Goal: Transaction & Acquisition: Purchase product/service

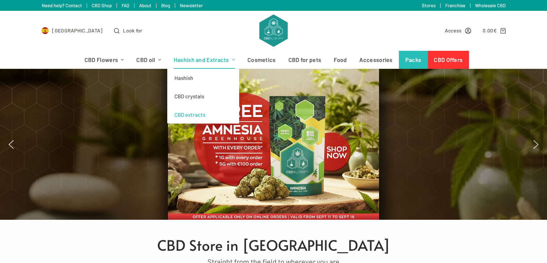
click at [191, 113] on font "CBD extracts" at bounding box center [190, 114] width 31 height 6
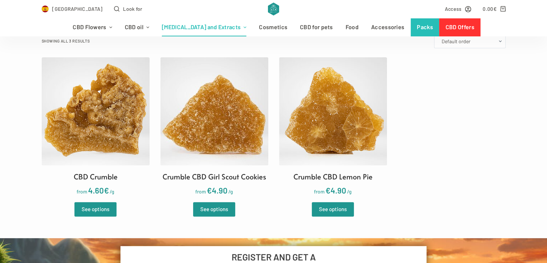
scroll to position [216, 0]
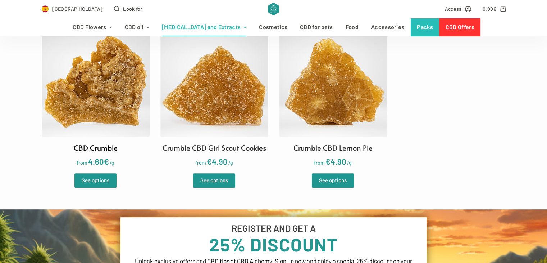
click at [95, 97] on img at bounding box center [96, 82] width 108 height 108
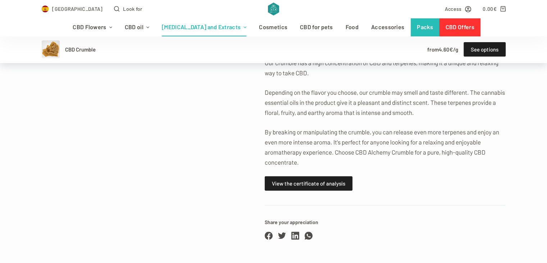
scroll to position [432, 0]
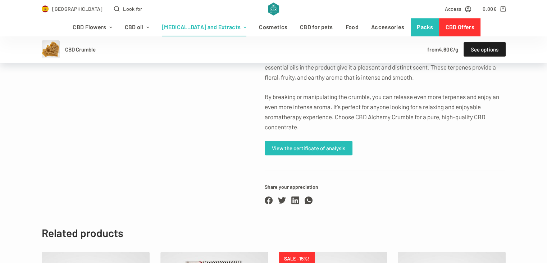
click at [312, 141] on link "View the certificate of analysis" at bounding box center [309, 148] width 88 height 14
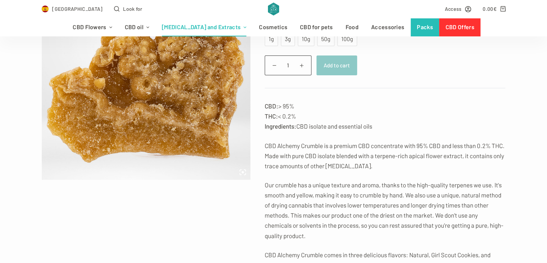
scroll to position [36, 0]
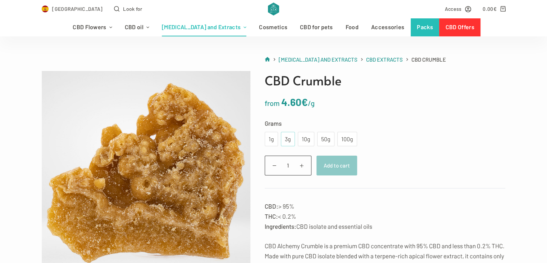
click at [285, 141] on font "3g" at bounding box center [288, 138] width 6 height 7
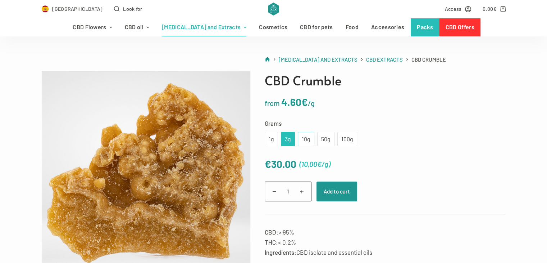
click at [308, 139] on font "10g" at bounding box center [306, 138] width 9 height 7
click at [323, 137] on font "50g" at bounding box center [325, 138] width 9 height 7
click at [351, 139] on font "100g" at bounding box center [348, 138] width 12 height 7
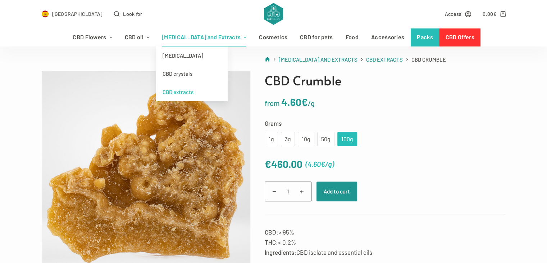
scroll to position [0, 0]
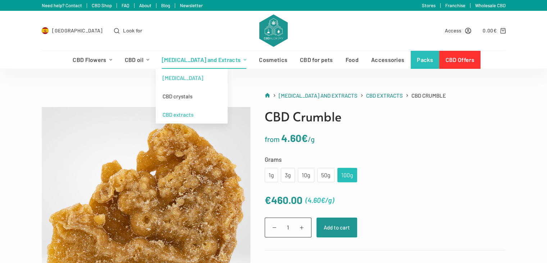
click at [192, 80] on font "Hashish" at bounding box center [183, 78] width 41 height 6
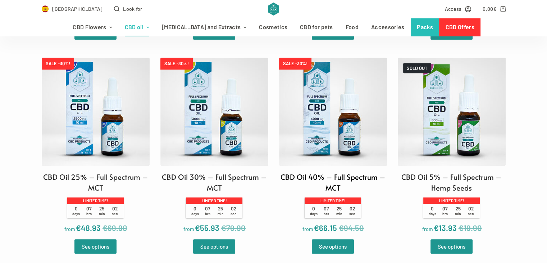
scroll to position [432, 0]
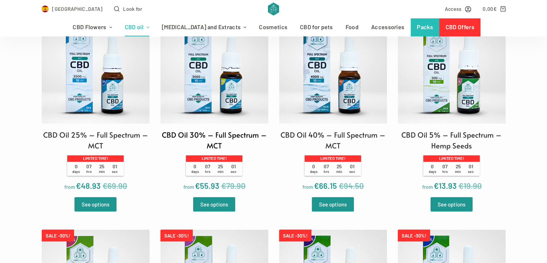
click at [211, 79] on img at bounding box center [215, 69] width 108 height 108
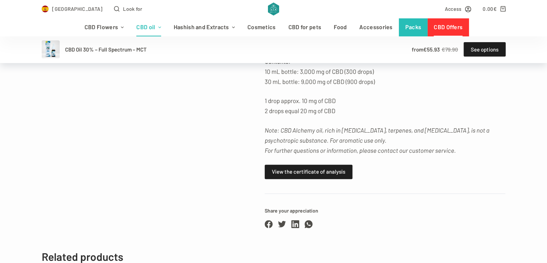
scroll to position [396, 0]
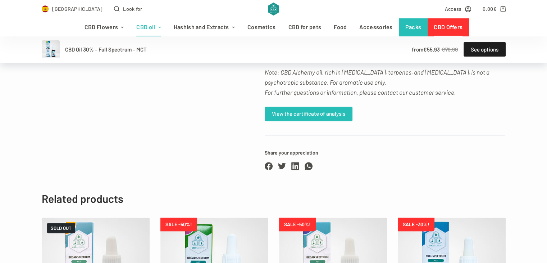
click at [324, 118] on font "View the certificate of analysis" at bounding box center [308, 113] width 73 height 9
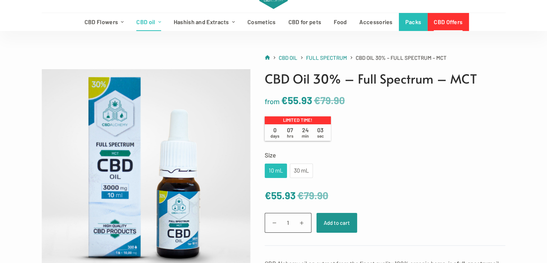
scroll to position [0, 0]
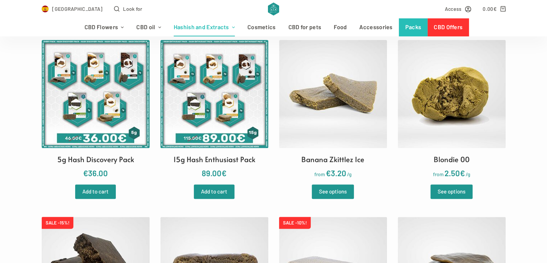
scroll to position [144, 0]
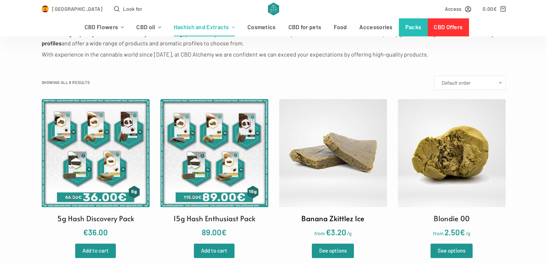
click at [351, 144] on img at bounding box center [333, 153] width 108 height 108
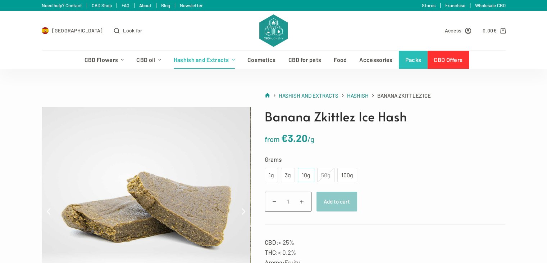
click at [302, 174] on font "10g" at bounding box center [306, 174] width 9 height 7
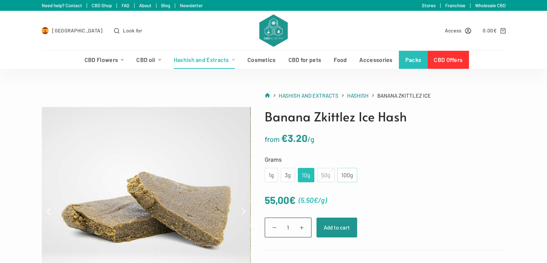
click at [344, 177] on font "100g" at bounding box center [348, 174] width 12 height 7
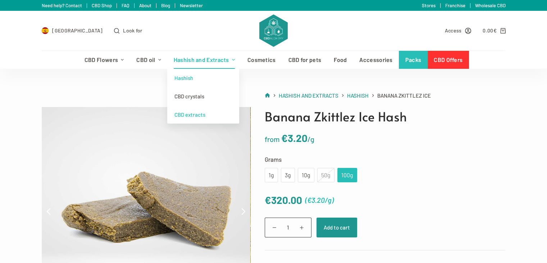
click at [193, 110] on font "CBD extracts" at bounding box center [190, 114] width 31 height 9
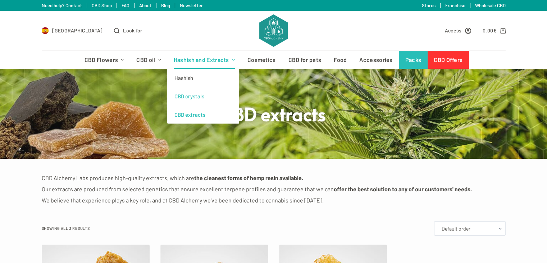
click at [193, 95] on font "CBD crystals" at bounding box center [190, 96] width 30 height 6
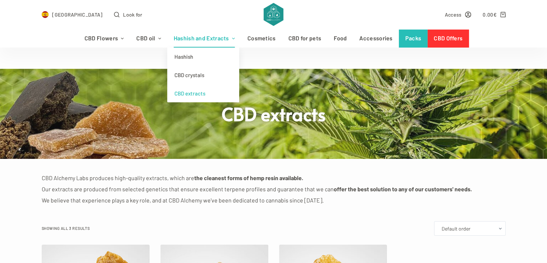
scroll to position [144, 0]
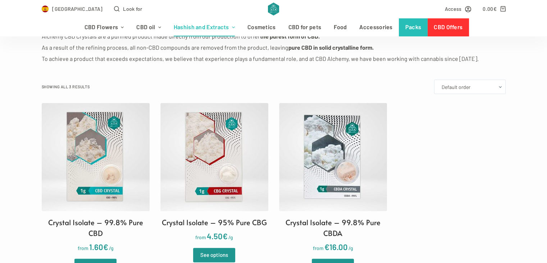
scroll to position [180, 0]
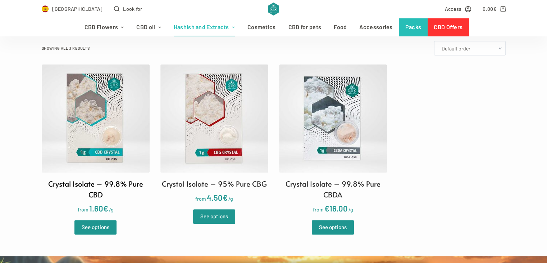
click at [96, 115] on img at bounding box center [96, 118] width 108 height 108
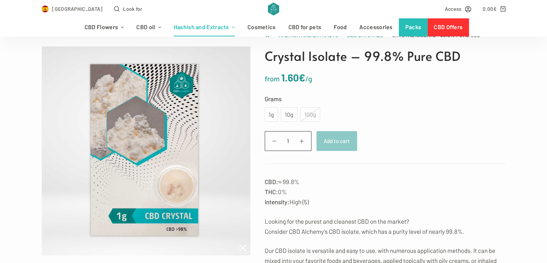
scroll to position [72, 0]
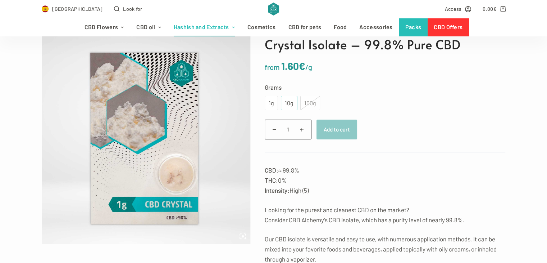
click at [287, 99] on font "10g" at bounding box center [289, 103] width 9 height 8
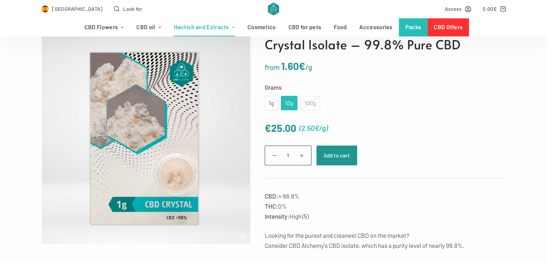
click at [310, 104] on div "100g" at bounding box center [311, 103] width 20 height 14
drag, startPoint x: 264, startPoint y: 102, endPoint x: 271, endPoint y: 103, distance: 7.2
click at [264, 102] on div "Crystal Isolate – 99.8% Pure CBD from 1.60 € /g Grams Choose an option 1g 10g 1…" at bounding box center [379, 258] width 256 height 447
click at [275, 105] on div "1g" at bounding box center [271, 103] width 13 height 14
click at [285, 105] on font "10g" at bounding box center [289, 102] width 9 height 7
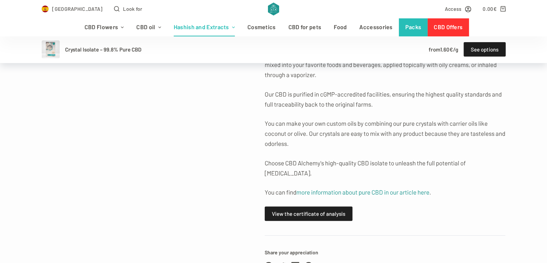
scroll to position [324, 0]
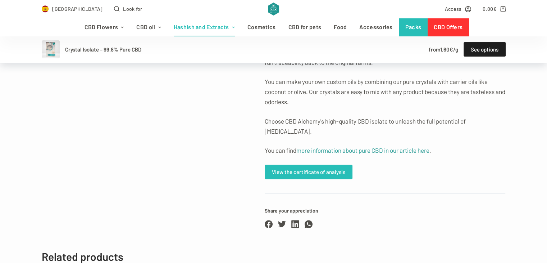
click at [312, 167] on link "View the certificate of analysis" at bounding box center [309, 171] width 88 height 14
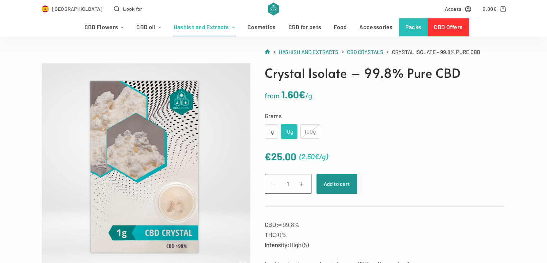
scroll to position [36, 0]
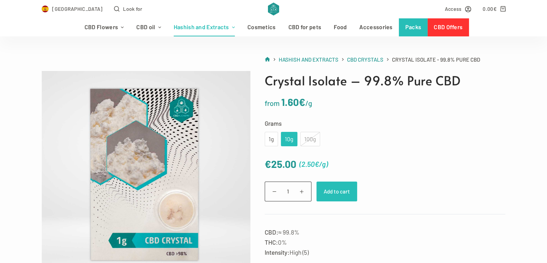
drag, startPoint x: 331, startPoint y: 191, endPoint x: 415, endPoint y: 279, distance: 121.7
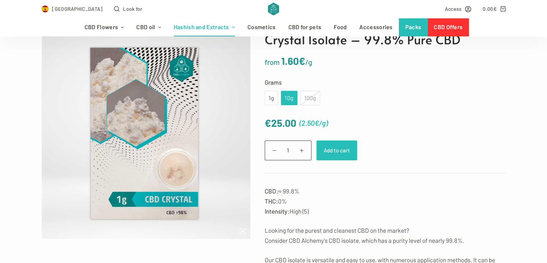
scroll to position [108, 0]
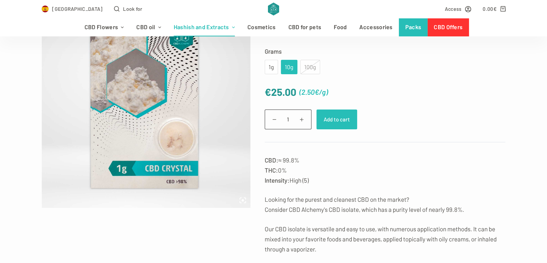
click at [352, 118] on button "Add to cart" at bounding box center [337, 119] width 41 height 20
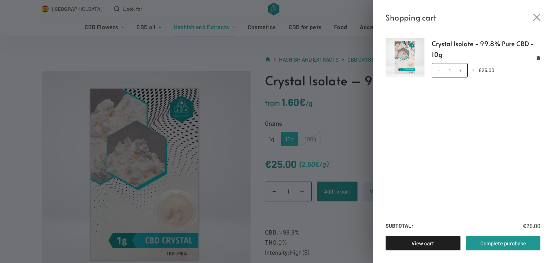
click at [540, 13] on div "Shopping cart" at bounding box center [463, 12] width 180 height 24
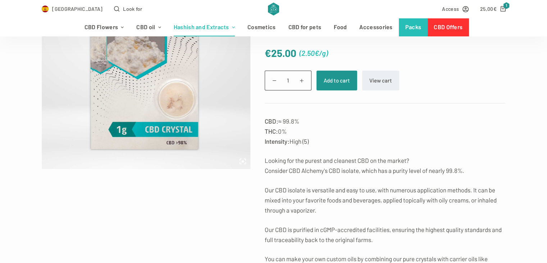
scroll to position [108, 0]
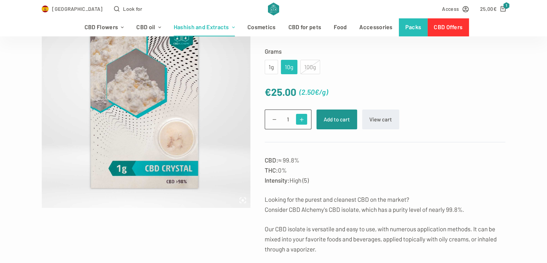
click at [303, 116] on span at bounding box center [301, 119] width 11 height 11
click at [272, 118] on span at bounding box center [274, 119] width 11 height 11
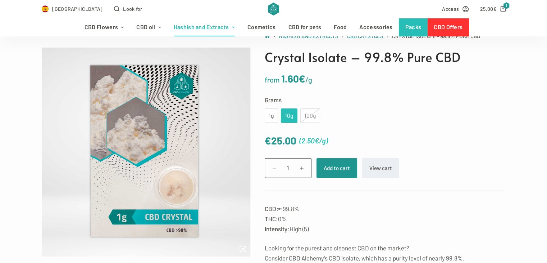
scroll to position [72, 0]
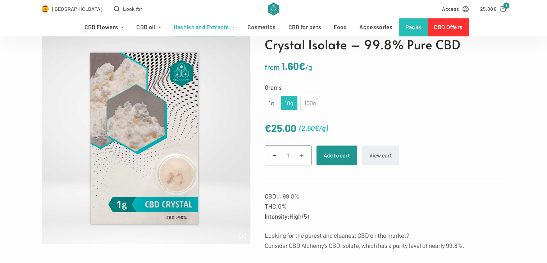
click at [308, 104] on div "100g" at bounding box center [311, 103] width 20 height 14
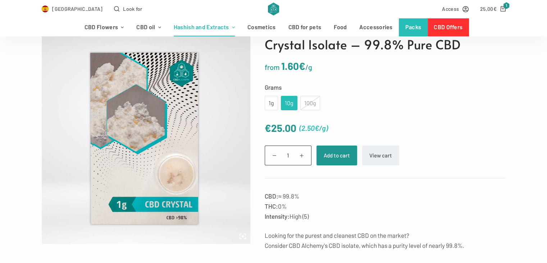
click at [279, 100] on div "1g 10g 100g" at bounding box center [292, 103] width 55 height 14
click at [275, 104] on div "1g" at bounding box center [271, 103] width 13 height 14
click at [287, 104] on font "10g" at bounding box center [289, 102] width 9 height 7
click at [306, 105] on div "100g" at bounding box center [311, 103] width 20 height 14
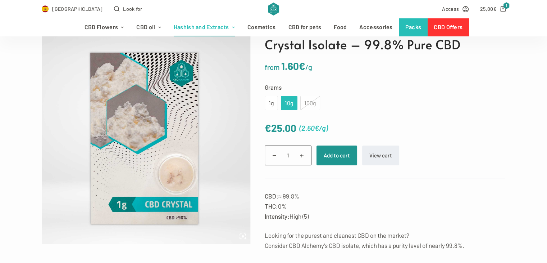
click at [306, 106] on div "100g" at bounding box center [311, 103] width 20 height 14
click at [310, 107] on div "100g" at bounding box center [311, 103] width 20 height 14
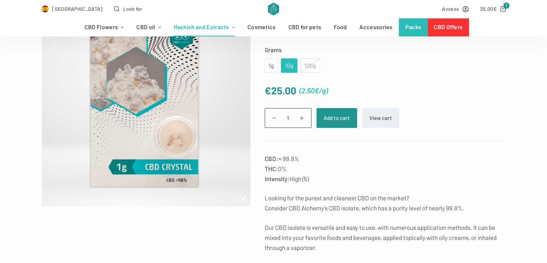
scroll to position [108, 0]
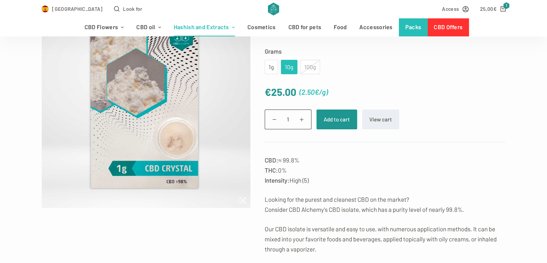
click at [309, 68] on div "100g" at bounding box center [311, 67] width 20 height 14
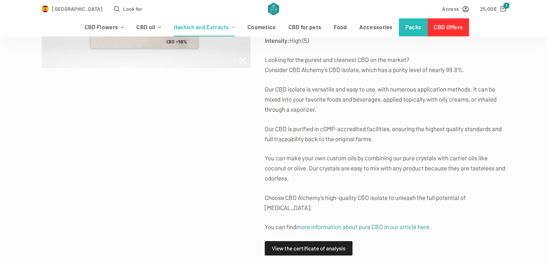
scroll to position [360, 0]
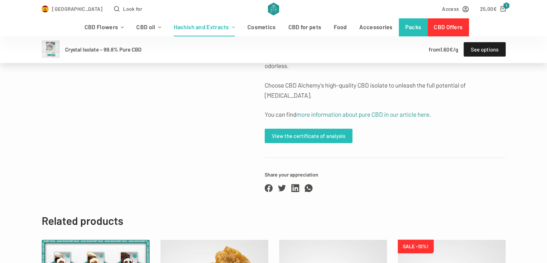
click at [297, 132] on font "View the certificate of analysis" at bounding box center [308, 135] width 73 height 6
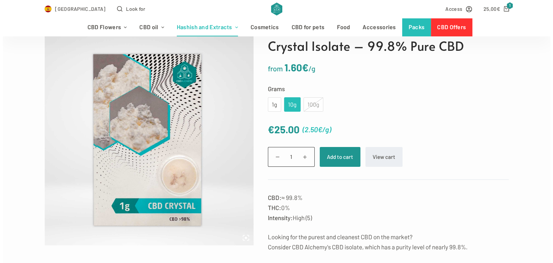
scroll to position [72, 0]
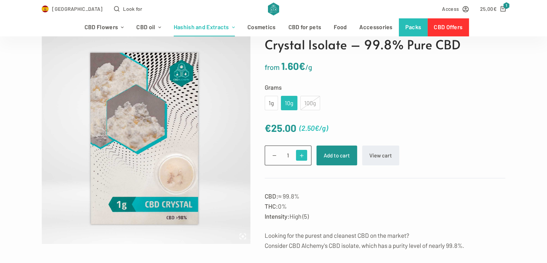
click at [300, 160] on span at bounding box center [301, 155] width 11 height 11
click at [270, 154] on span at bounding box center [274, 155] width 11 height 11
type input "2"
click at [366, 117] on form "Grams Choose an option 1g 10g 100g 1g 10g 100g Clean € 25.00 ( 2.50 € /g ) Crys…" at bounding box center [385, 130] width 241 height 96
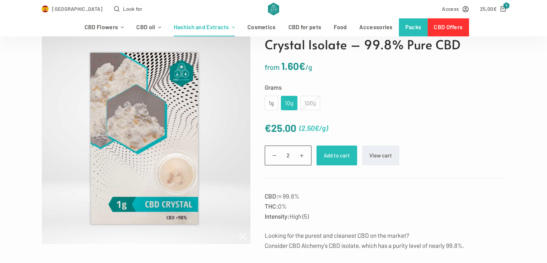
click at [337, 157] on font "Add to cart" at bounding box center [337, 155] width 26 height 6
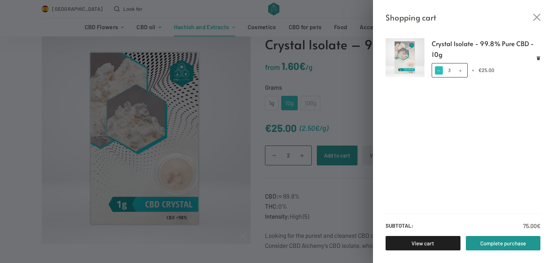
click at [436, 68] on span at bounding box center [439, 70] width 8 height 8
type input "2"
click at [495, 245] on font "Complete purchase" at bounding box center [503, 243] width 46 height 6
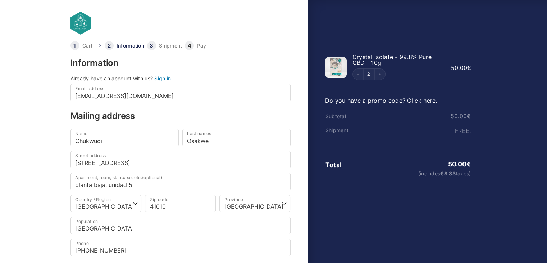
scroll to position [36, 0]
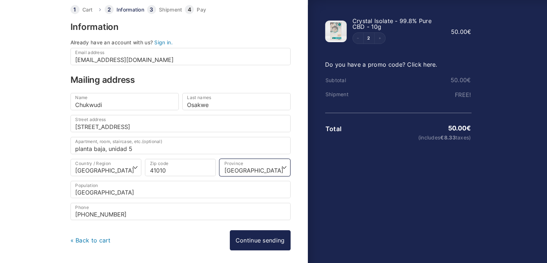
click at [249, 167] on select "Choose an option… A [GEOGRAPHIC_DATA] [GEOGRAPHIC_DATA] [GEOGRAPHIC_DATA] [GEOG…" at bounding box center [255, 167] width 71 height 17
click at [260, 168] on select "Choose an option… A [GEOGRAPHIC_DATA] [GEOGRAPHIC_DATA] [GEOGRAPHIC_DATA] [GEOG…" at bounding box center [255, 167] width 71 height 17
select select "SE"
click at [220, 159] on select "Choose an option… A [GEOGRAPHIC_DATA] [GEOGRAPHIC_DATA] [GEOGRAPHIC_DATA] [GEOG…" at bounding box center [255, 167] width 71 height 17
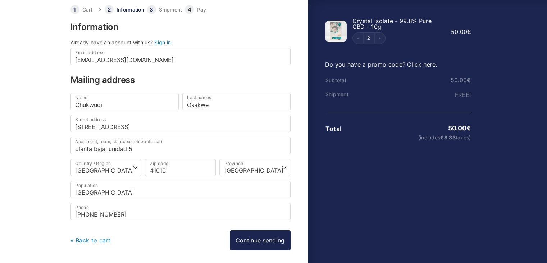
click at [39, 170] on body "Cart Information Shipment Pay Information Already have an account with us? Sign…" at bounding box center [273, 84] width 547 height 240
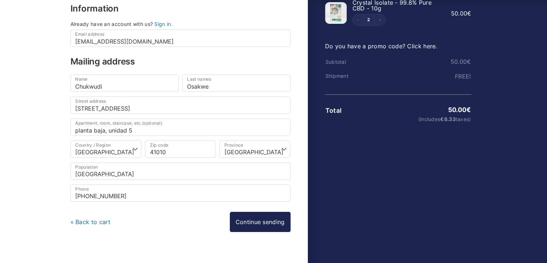
scroll to position [63, 0]
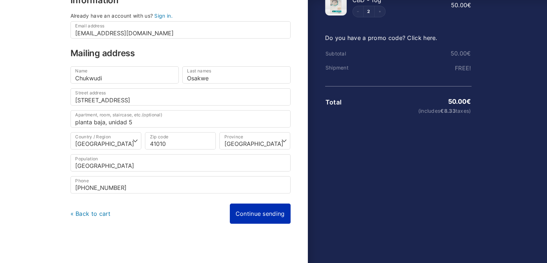
click at [270, 214] on link "Continue sending" at bounding box center [260, 213] width 61 height 20
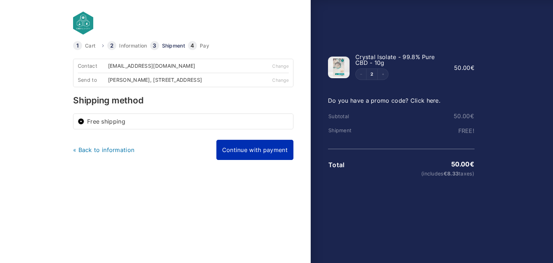
click at [269, 155] on link "Continue with payment" at bounding box center [254, 150] width 77 height 20
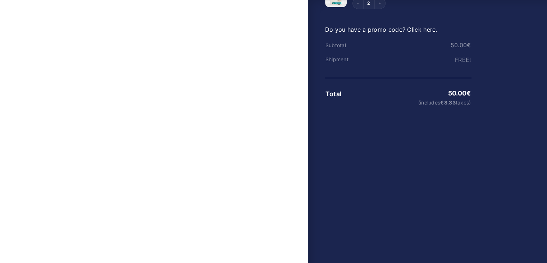
scroll to position [72, 0]
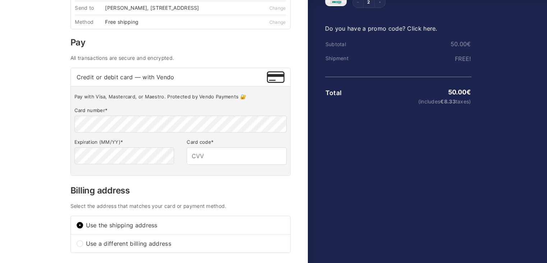
click at [120, 119] on p "Card number *" at bounding box center [181, 119] width 212 height 28
click at [259, 159] on input "Card code *" at bounding box center [237, 155] width 100 height 17
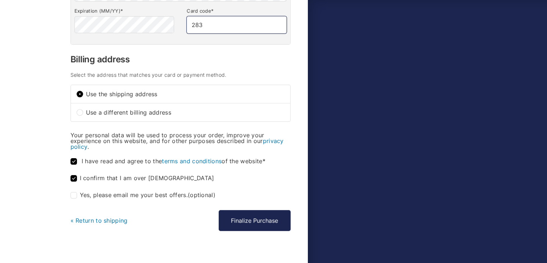
scroll to position [216, 0]
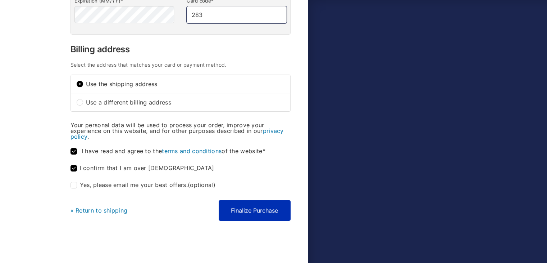
type input "283"
click at [271, 213] on font "Finalize Purchase" at bounding box center [254, 210] width 47 height 7
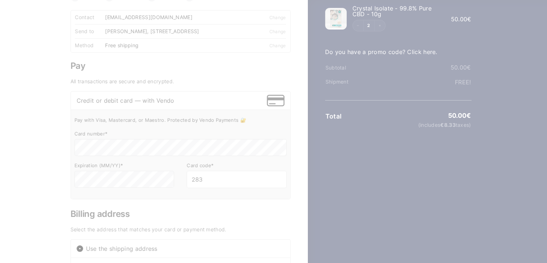
scroll to position [36, 0]
